Goal: Obtain resource: Download file/media

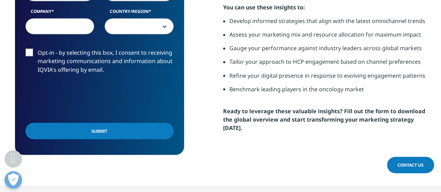
scroll to position [453, 0]
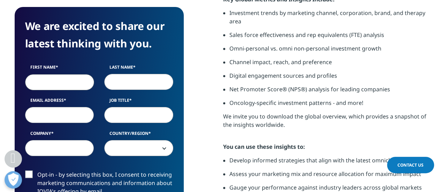
click at [69, 85] on input "First Name" at bounding box center [59, 82] width 69 height 16
type input "S"
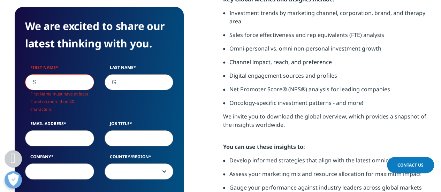
type input "G"
click at [69, 85] on input "S" at bounding box center [59, 82] width 69 height 16
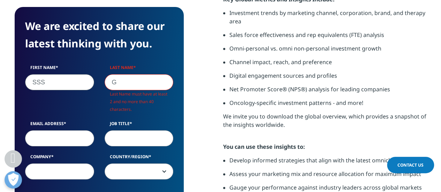
type input "SSS"
click at [138, 82] on input "G" at bounding box center [139, 82] width 69 height 16
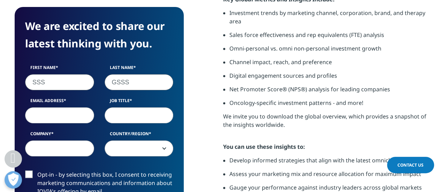
type input "GSSS"
click at [90, 117] on input "Email Address" at bounding box center [59, 115] width 69 height 16
type input "s"
type input "[EMAIL_ADDRESS][DOMAIN_NAME]"
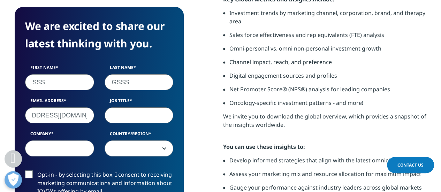
scroll to position [0, 0]
type input "HH"
type input "HAJSK"
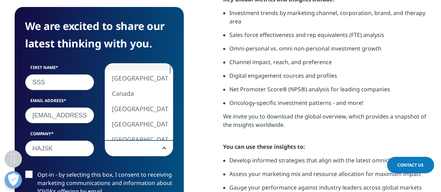
click at [121, 146] on span at bounding box center [139, 149] width 68 height 16
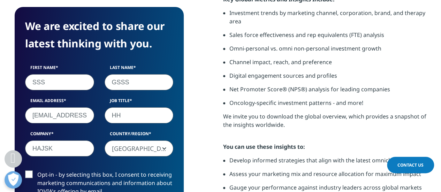
click at [136, 148] on span "[GEOGRAPHIC_DATA]" at bounding box center [139, 149] width 68 height 16
click at [137, 151] on span "[GEOGRAPHIC_DATA]" at bounding box center [139, 149] width 68 height 16
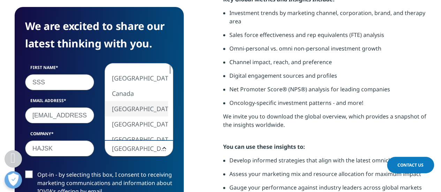
select select "[GEOGRAPHIC_DATA]"
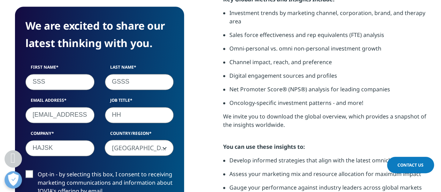
scroll to position [523, 0]
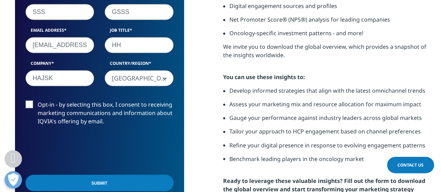
click at [69, 178] on input "Submit" at bounding box center [99, 183] width 148 height 16
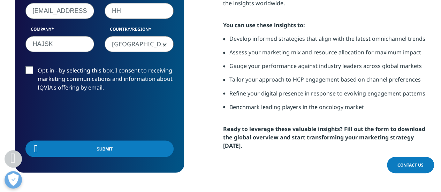
scroll to position [3, 3]
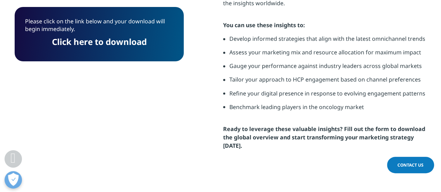
click at [129, 42] on link "Click here to download" at bounding box center [99, 41] width 95 height 11
